Goal: Information Seeking & Learning: Learn about a topic

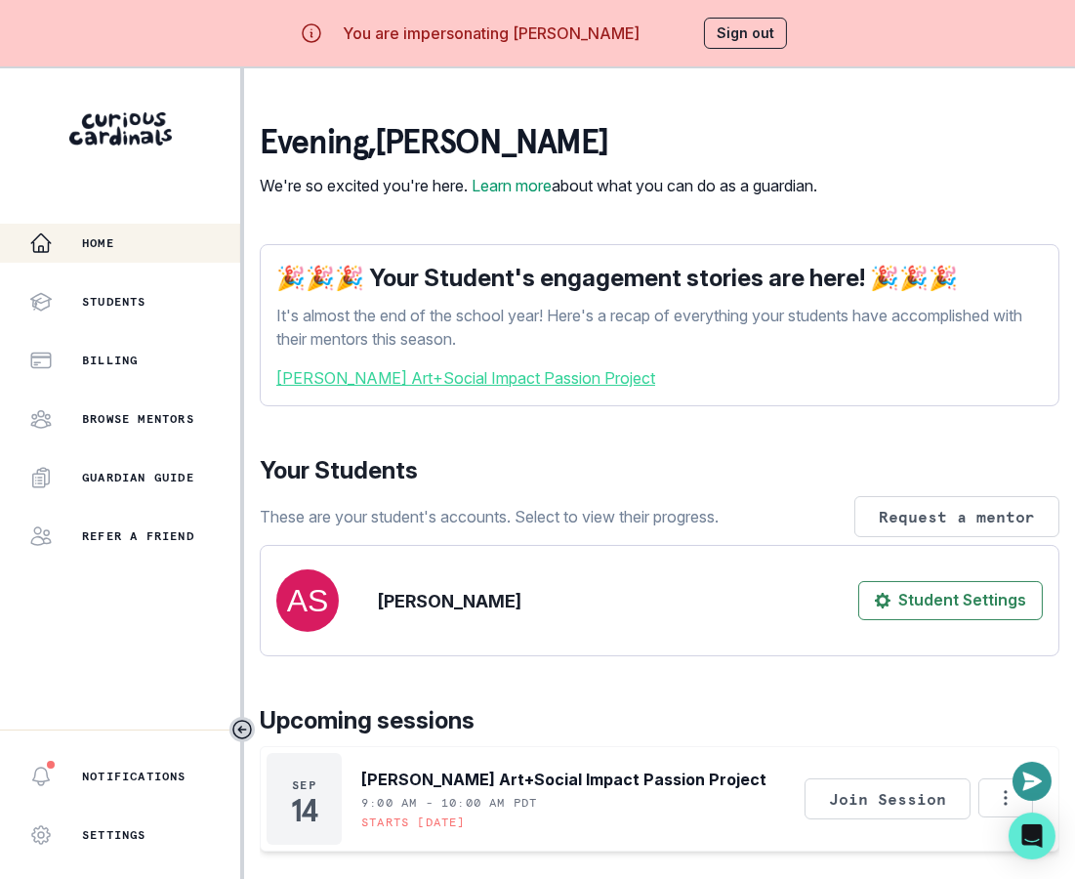
click at [546, 390] on link "[PERSON_NAME] Art+Social Impact Passion Project" at bounding box center [659, 377] width 767 height 23
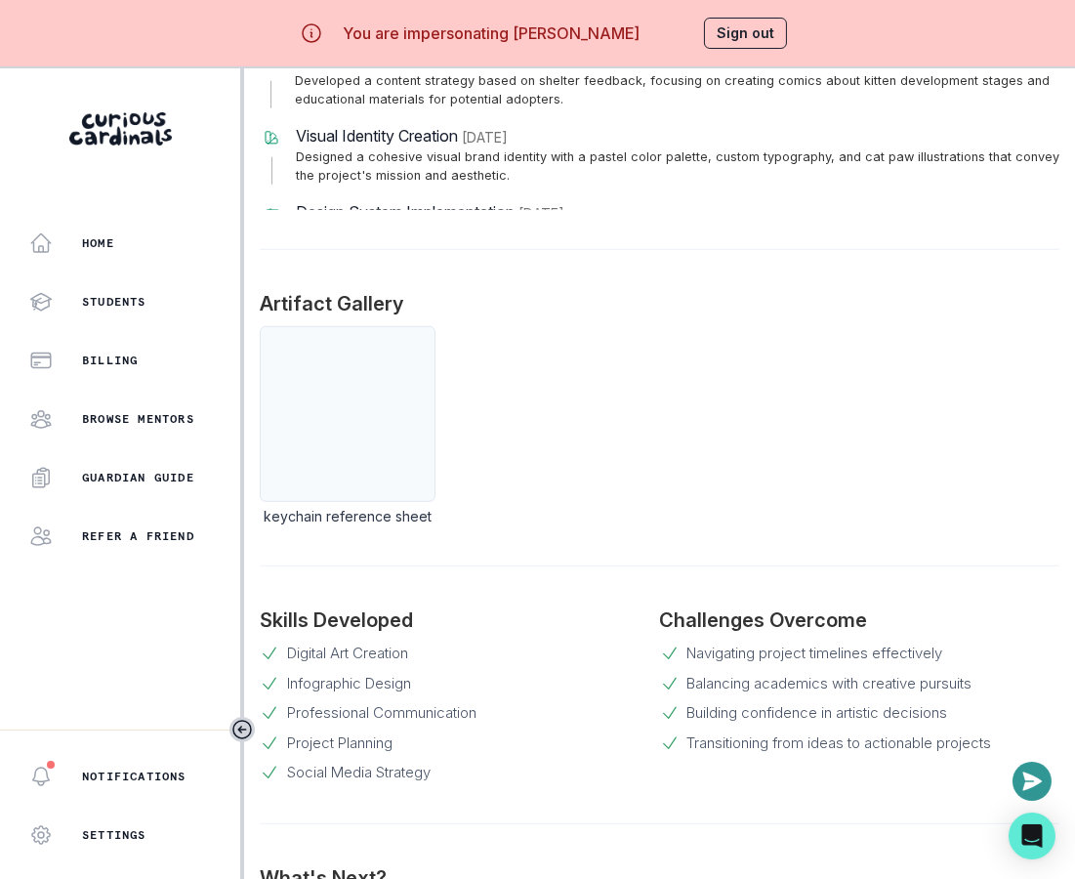
scroll to position [1577, 0]
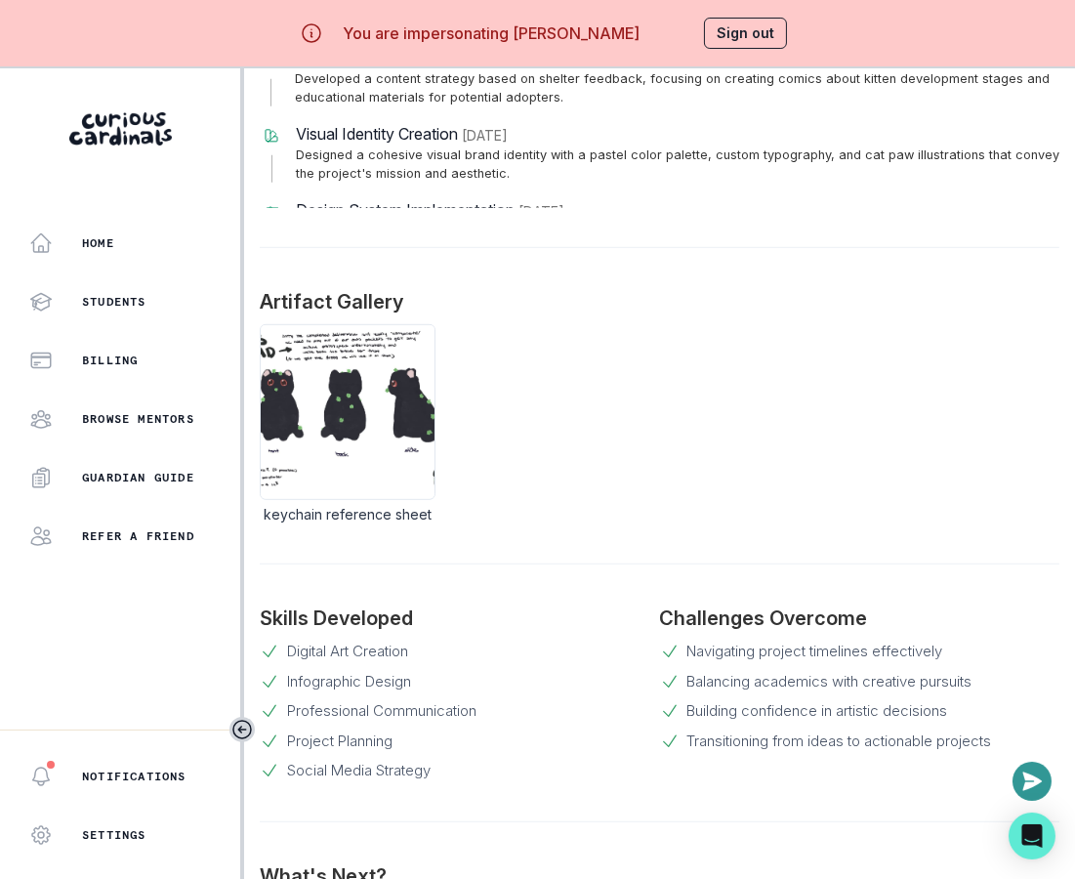
click at [424, 432] on img at bounding box center [348, 412] width 174 height 174
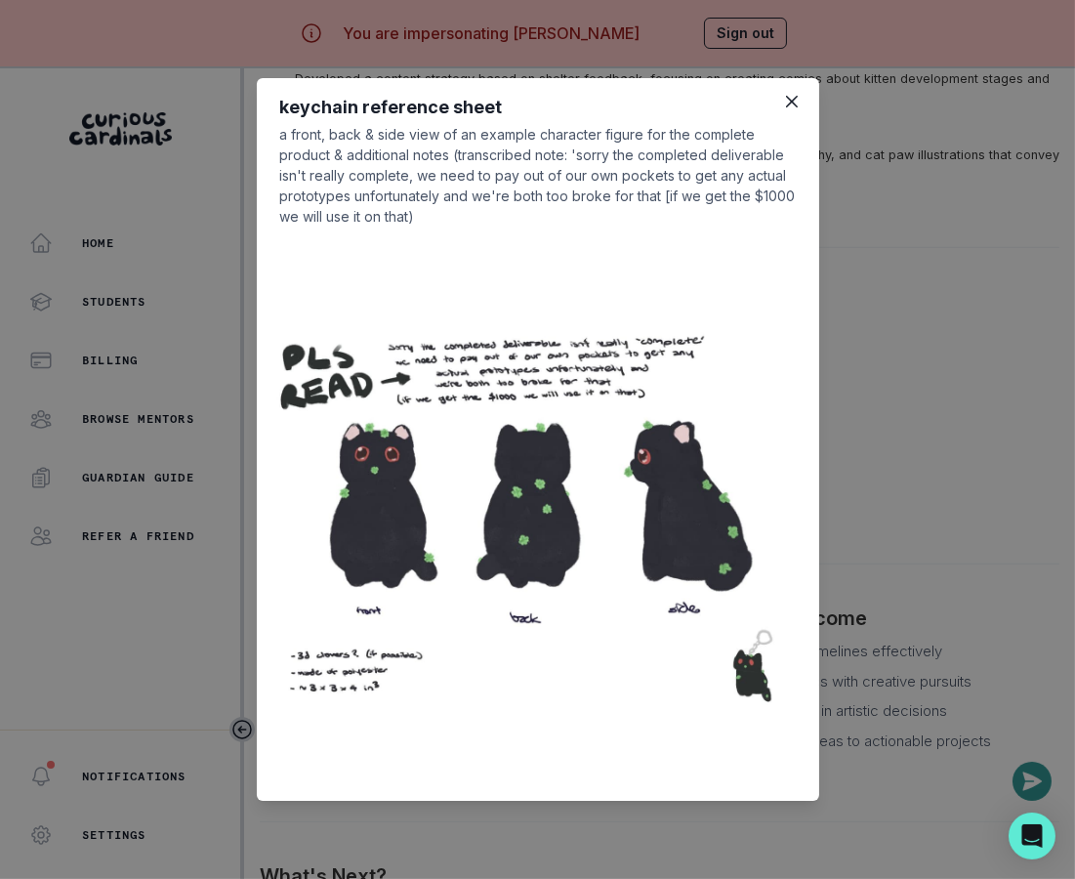
click at [898, 384] on div "keychain reference sheet a front, back & side view of an example character figu…" at bounding box center [537, 439] width 1075 height 879
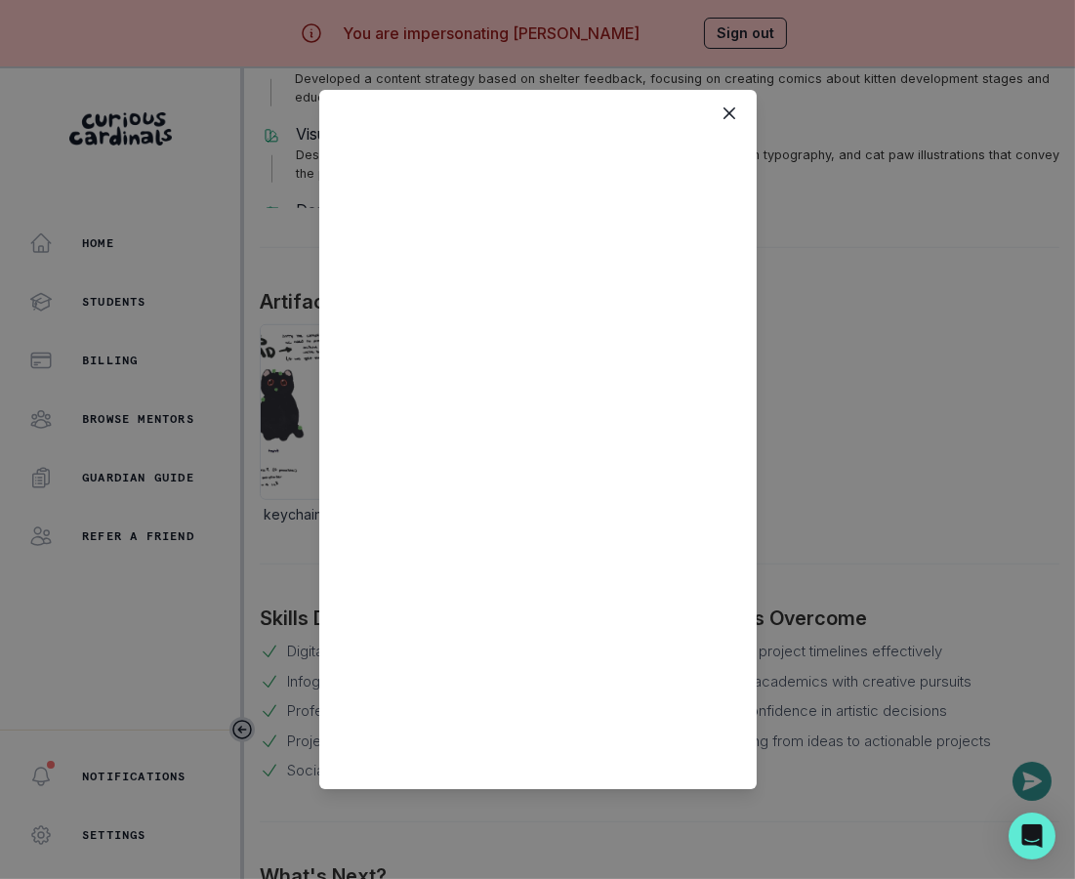
click at [845, 459] on div at bounding box center [537, 439] width 1075 height 879
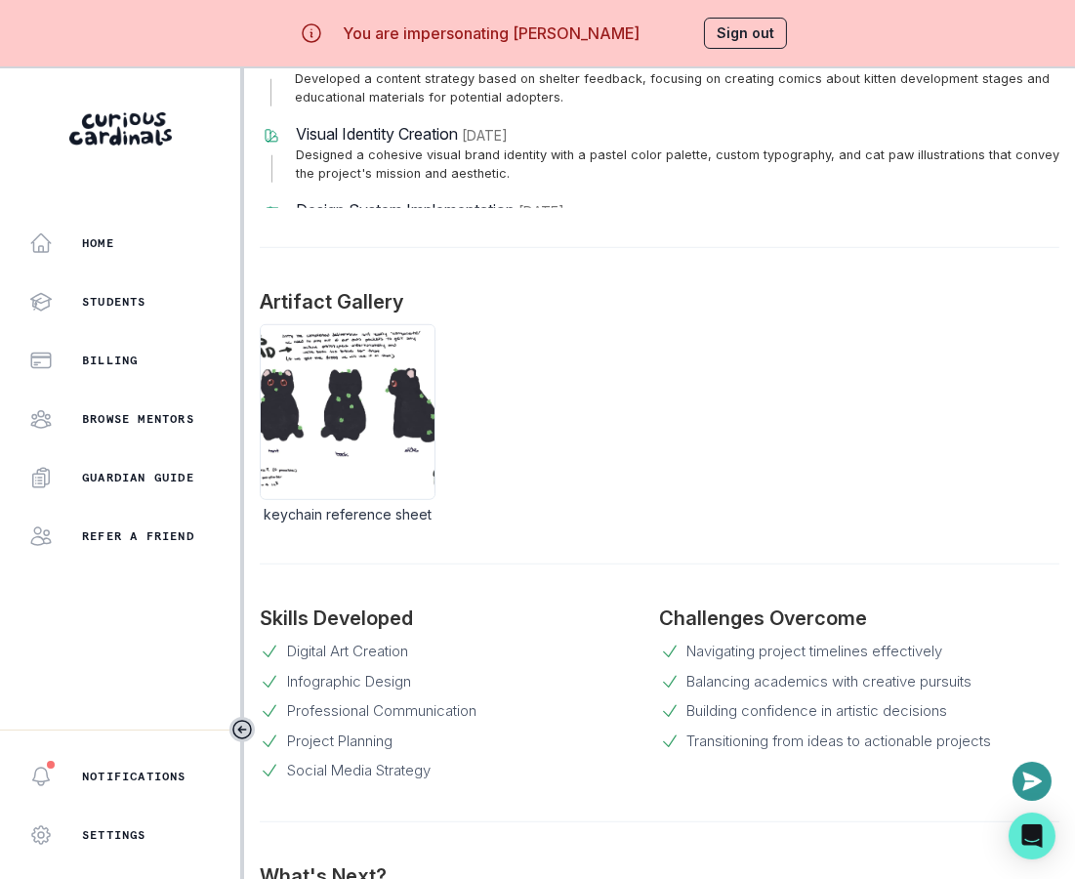
click at [765, 46] on button "Sign out" at bounding box center [745, 33] width 83 height 31
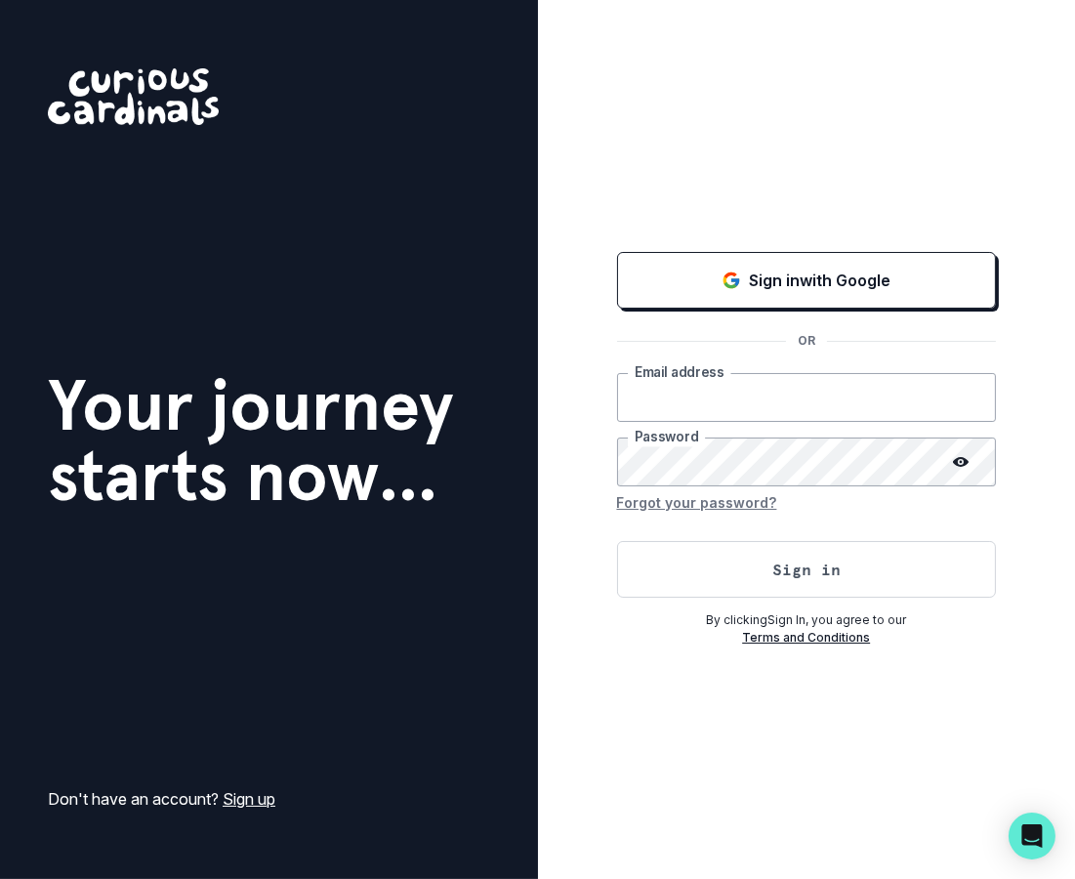
type input "[EMAIL_ADDRESS][DOMAIN_NAME]"
click at [797, 571] on button "Sign in" at bounding box center [807, 569] width 380 height 57
